Goal: Transaction & Acquisition: Purchase product/service

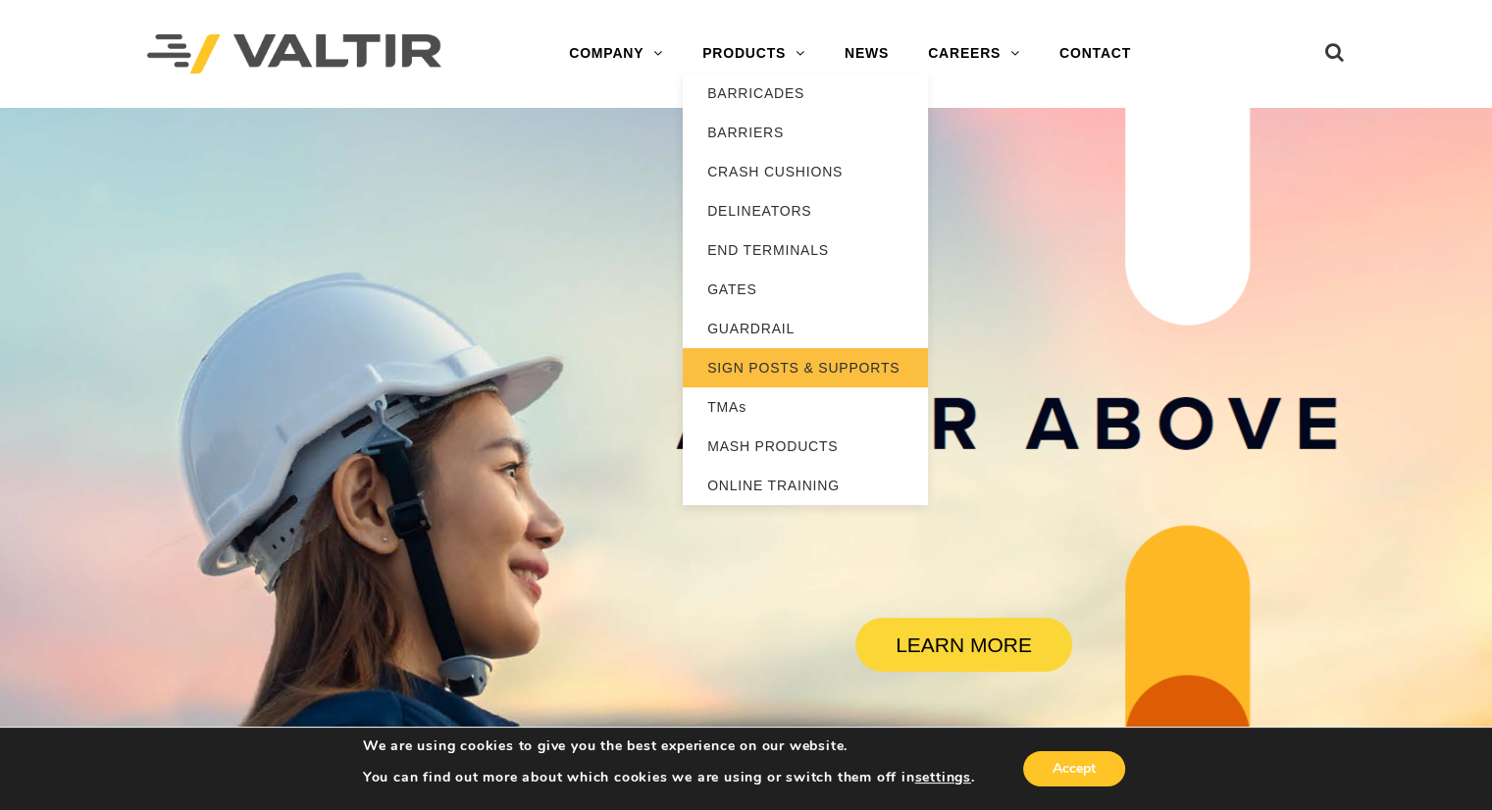
click at [764, 361] on link "SIGN POSTS & SUPPORTS" at bounding box center [805, 367] width 245 height 39
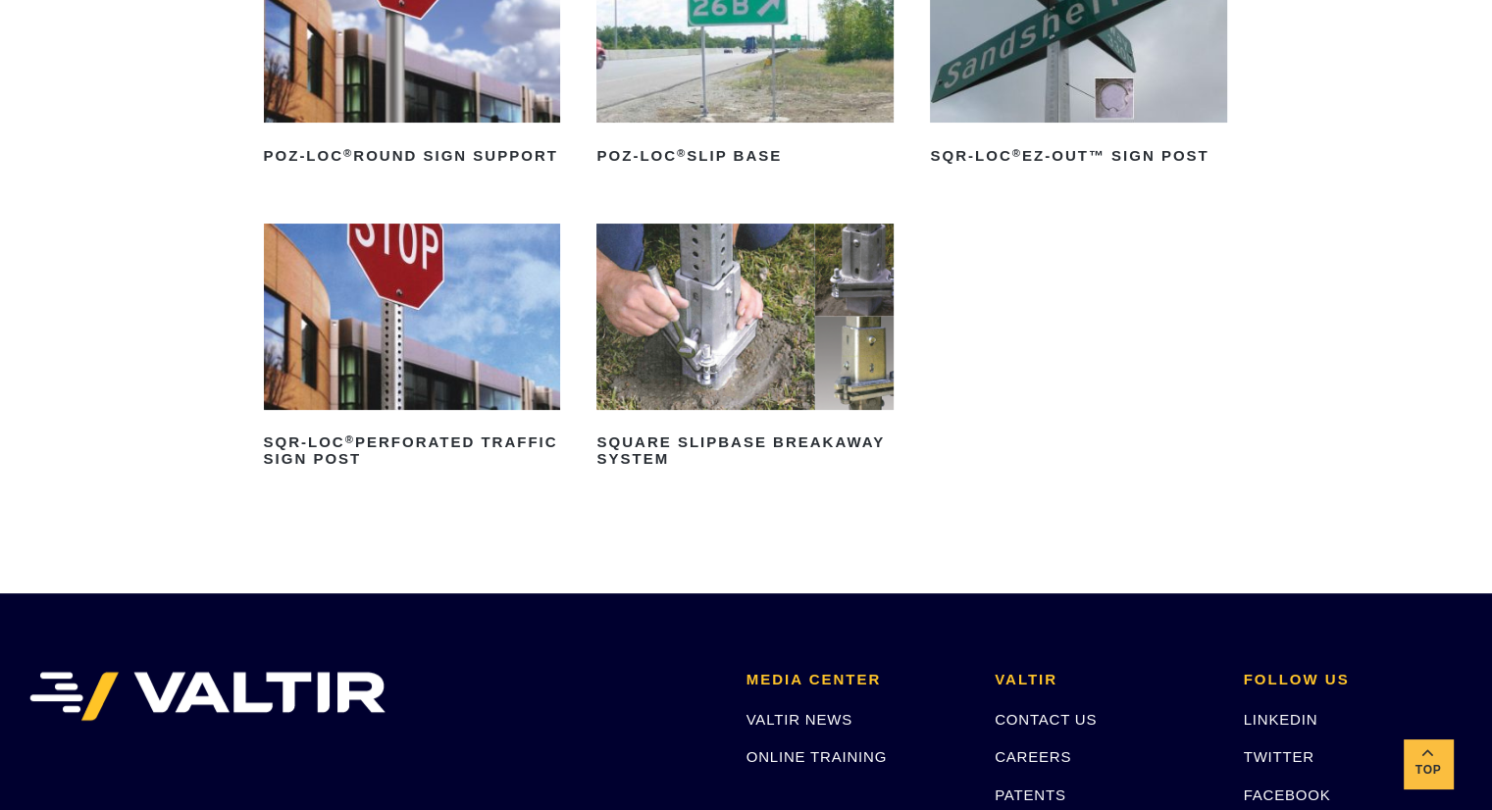
scroll to position [392, 0]
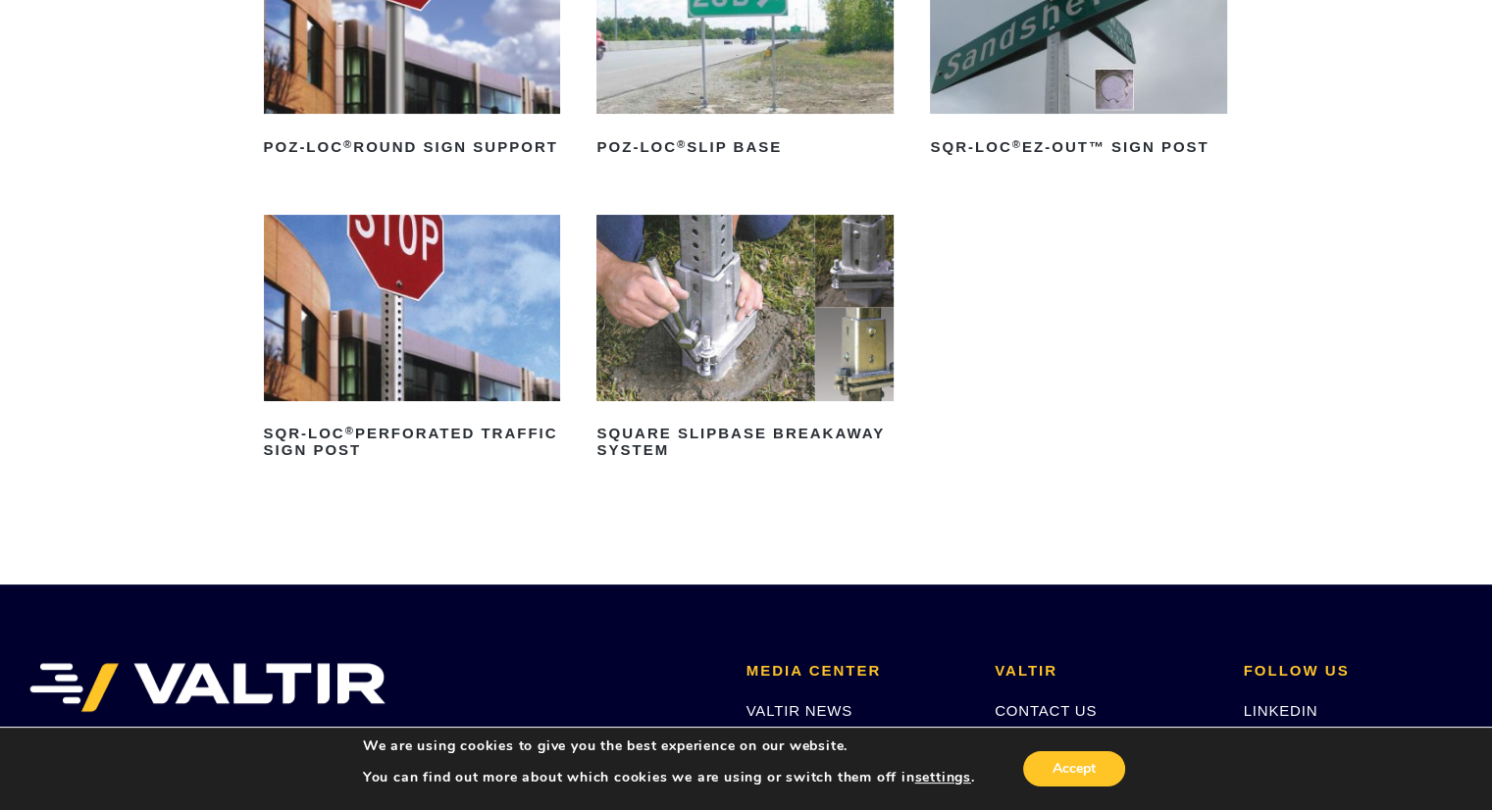
click at [743, 349] on img at bounding box center [744, 307] width 297 height 185
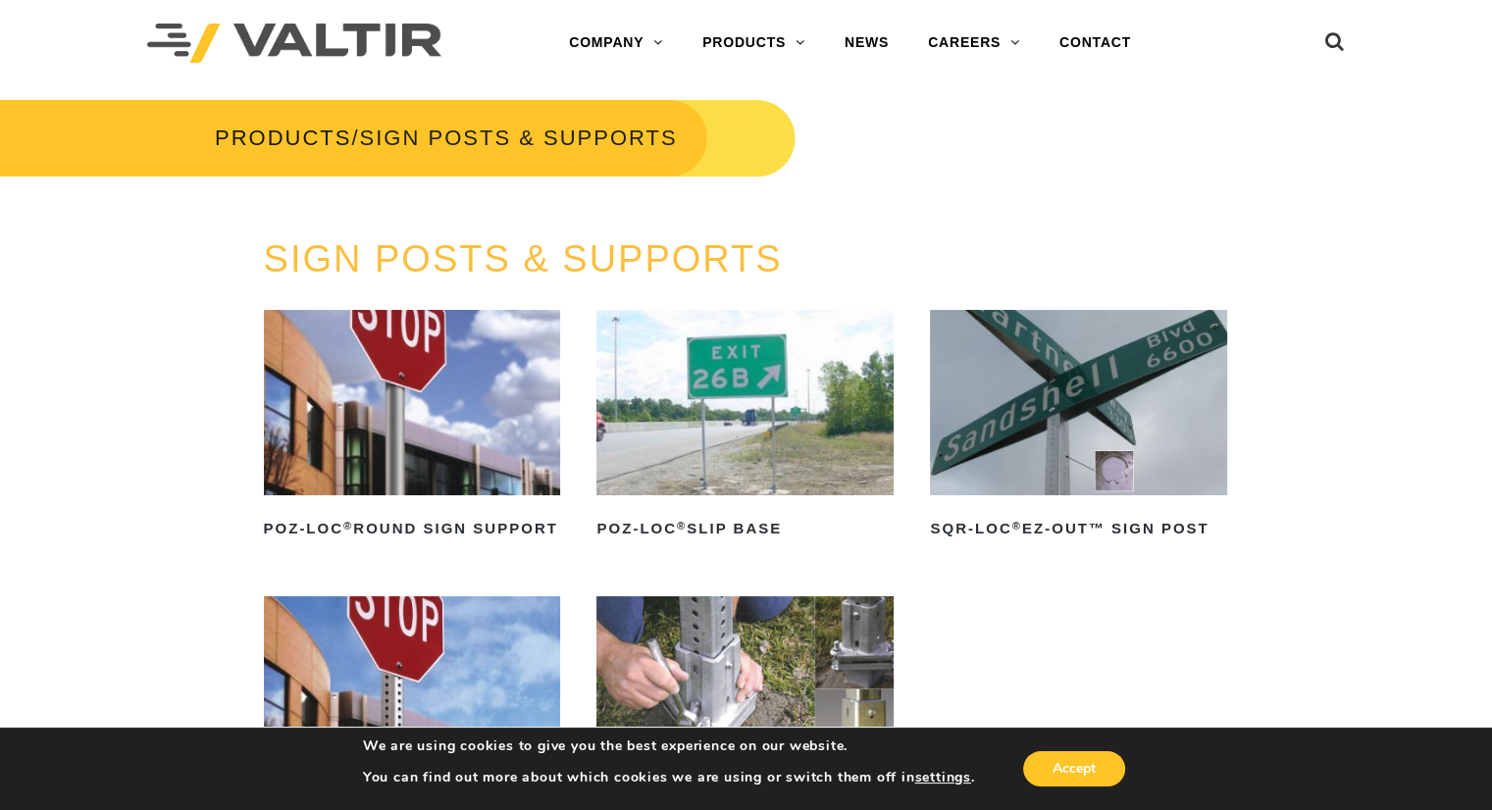
scroll to position [0, 0]
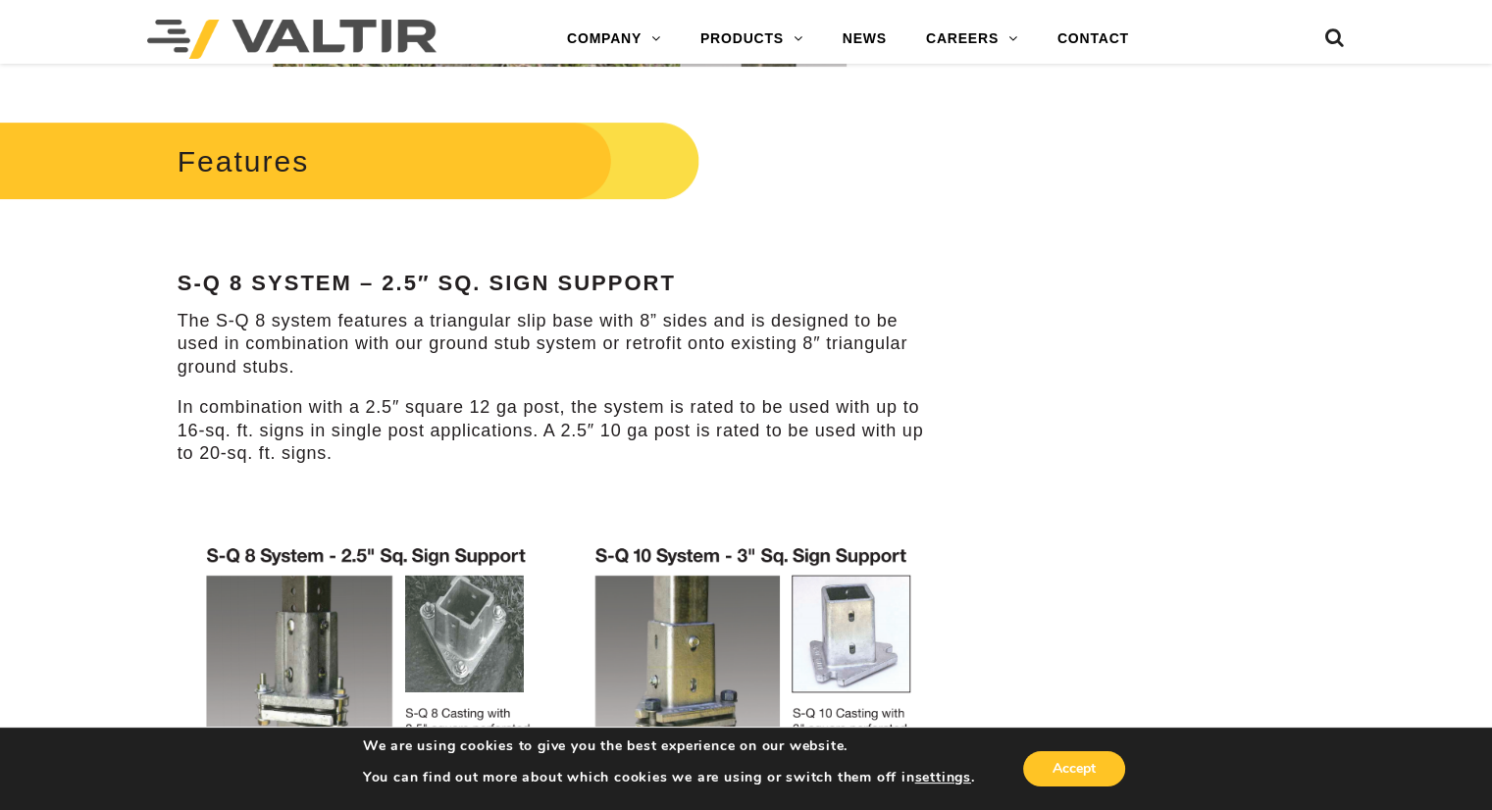
scroll to position [687, 0]
